Goal: Transaction & Acquisition: Subscribe to service/newsletter

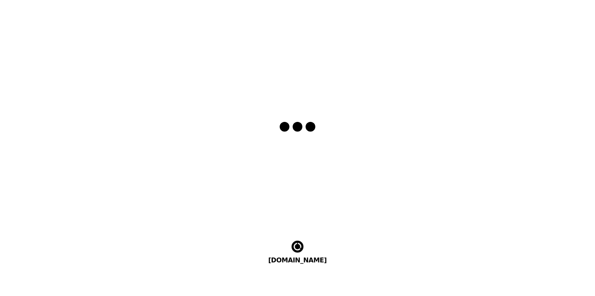
select select "en"
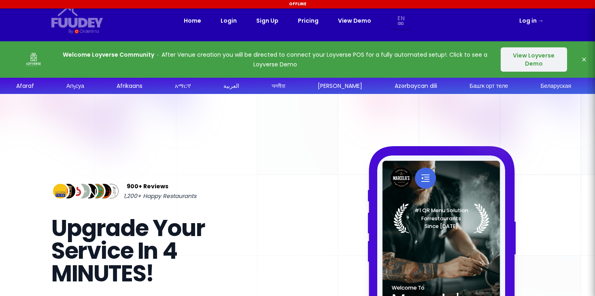
select select "en"
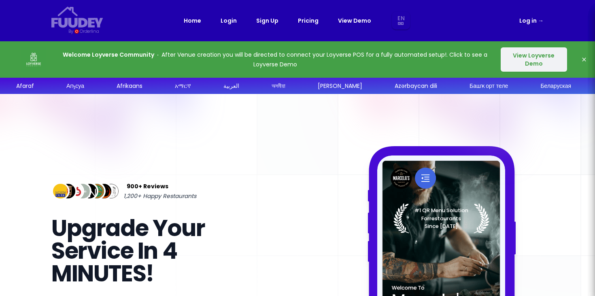
select select "en"
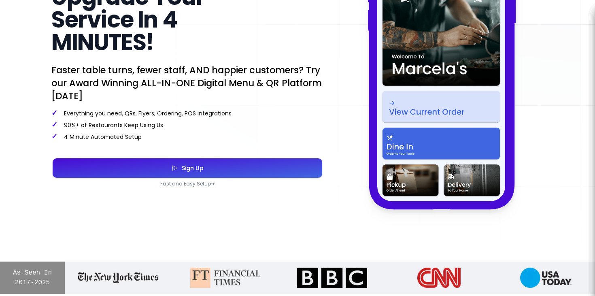
scroll to position [230, 0]
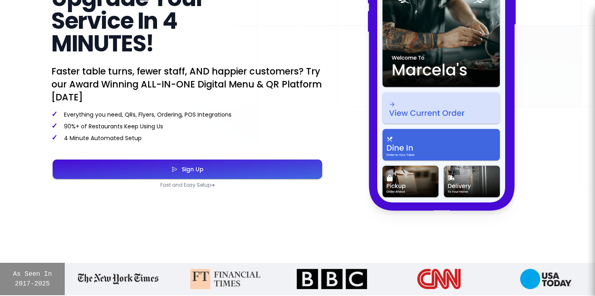
click at [419, 122] on img at bounding box center [441, 64] width 128 height 277
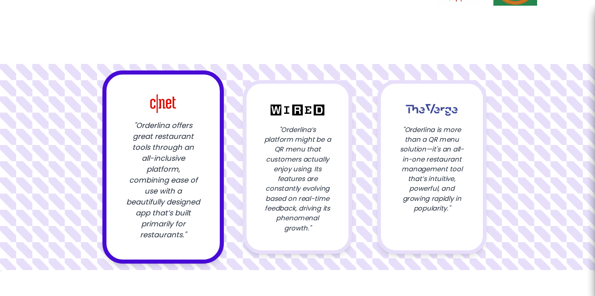
scroll to position [937, 0]
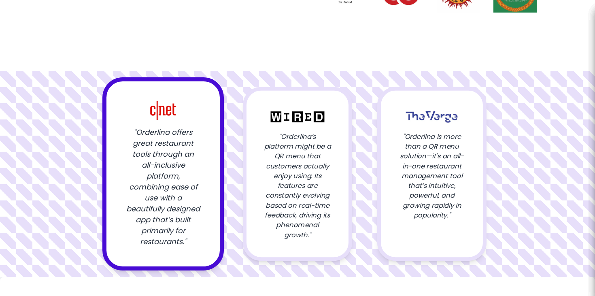
click at [263, 172] on div "" Orderlina’s platform might be a QR menu that customers actually enjoy using. …" at bounding box center [297, 174] width 109 height 174
click at [274, 169] on p "" Orderlina’s platform might be a QR menu that customers actually enjoy using. …" at bounding box center [297, 185] width 67 height 108
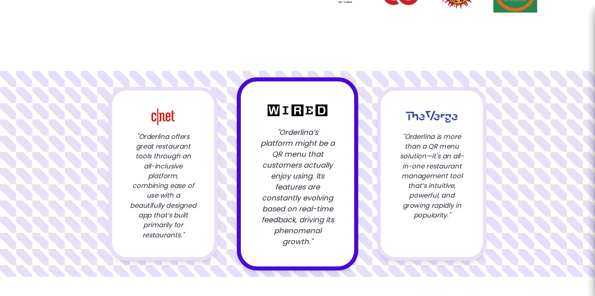
select select "en"
click at [394, 154] on div "" Orderlina is more than a QR menu solution—it's an all-in-one restaurant manag…" at bounding box center [431, 174] width 109 height 174
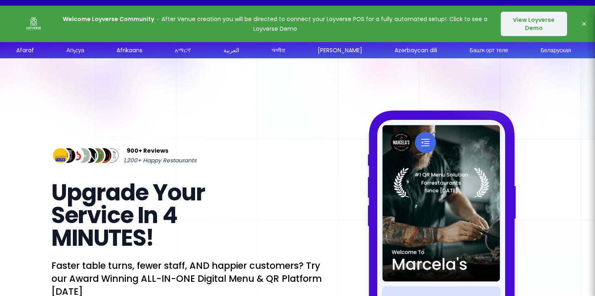
scroll to position [0, 0]
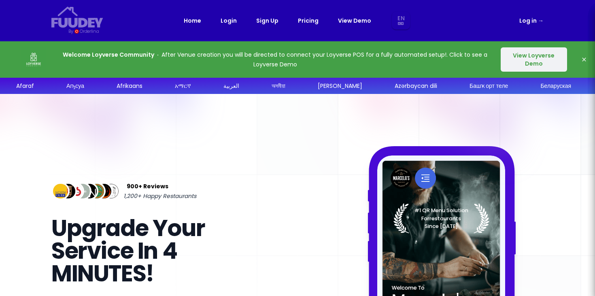
click at [302, 20] on link "Pricing" at bounding box center [308, 21] width 21 height 10
select select "en"
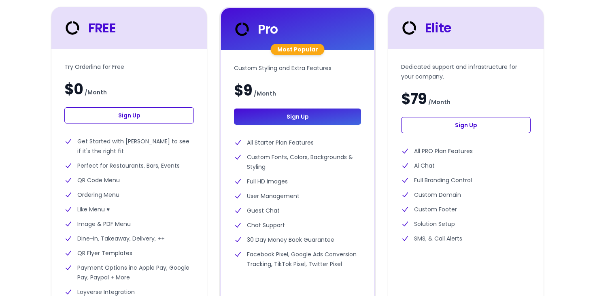
scroll to position [251, 0]
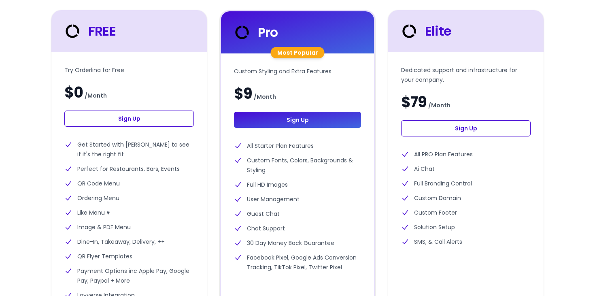
click at [104, 115] on link "Sign Up" at bounding box center [129, 118] width 130 height 16
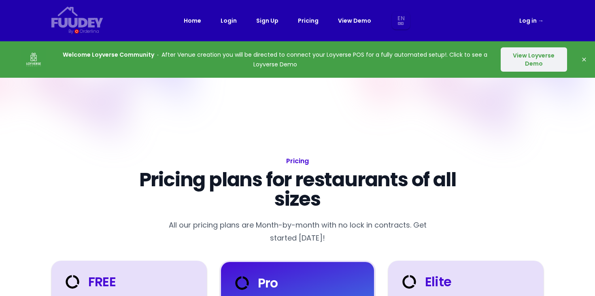
select select "en"
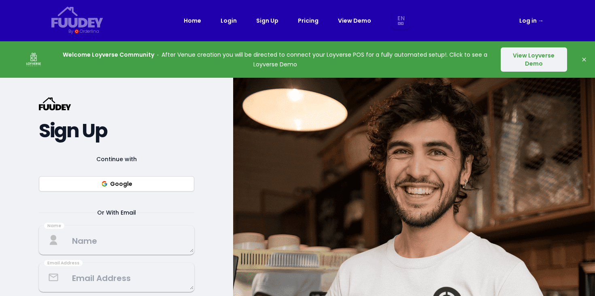
click at [148, 184] on button "Google" at bounding box center [116, 183] width 155 height 15
select select "en"
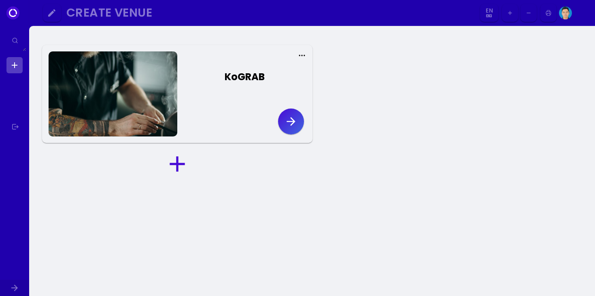
click at [293, 126] on icon "button" at bounding box center [291, 121] width 13 height 13
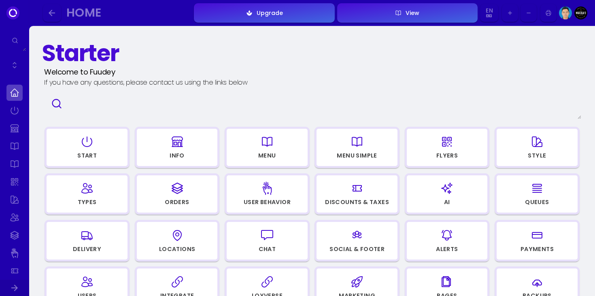
click at [393, 14] on button "View" at bounding box center [407, 12] width 140 height 19
